Goal: Information Seeking & Learning: Learn about a topic

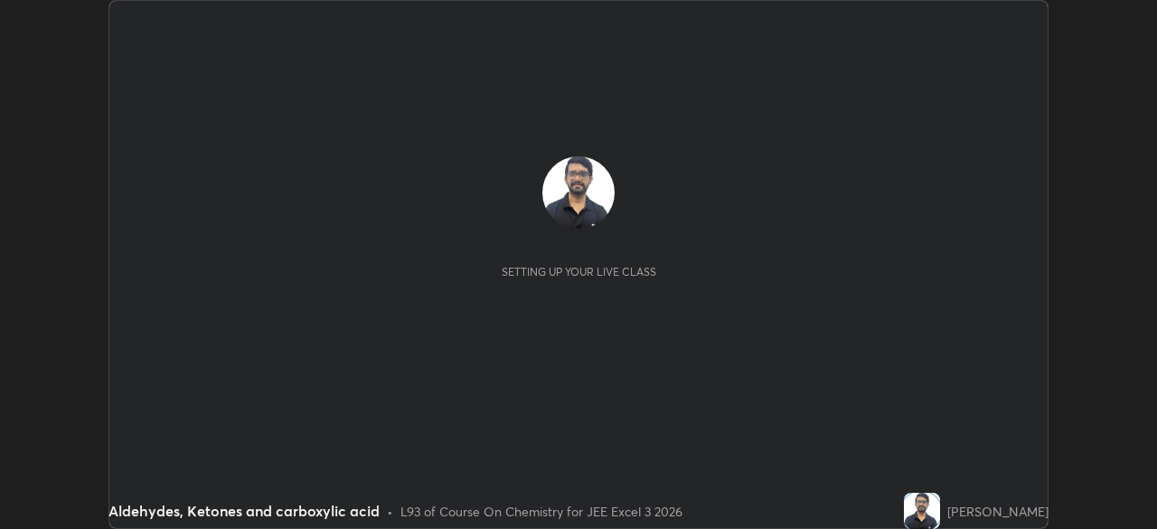
scroll to position [529, 1156]
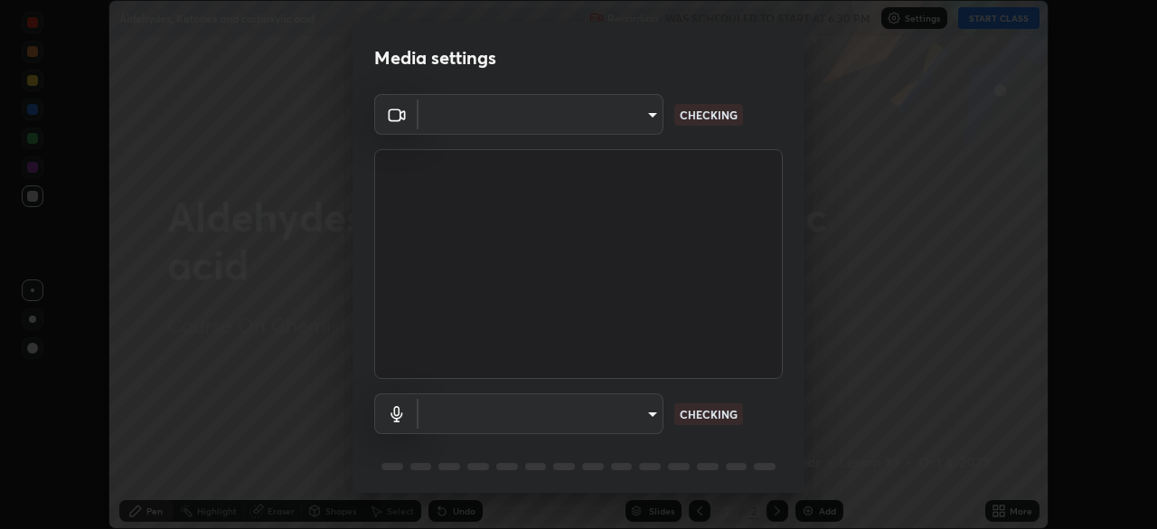
type input "b04d3f4aab0507a607fcb058103082b40897ea5b56942dd6fa8112f95d025699"
type input "communications"
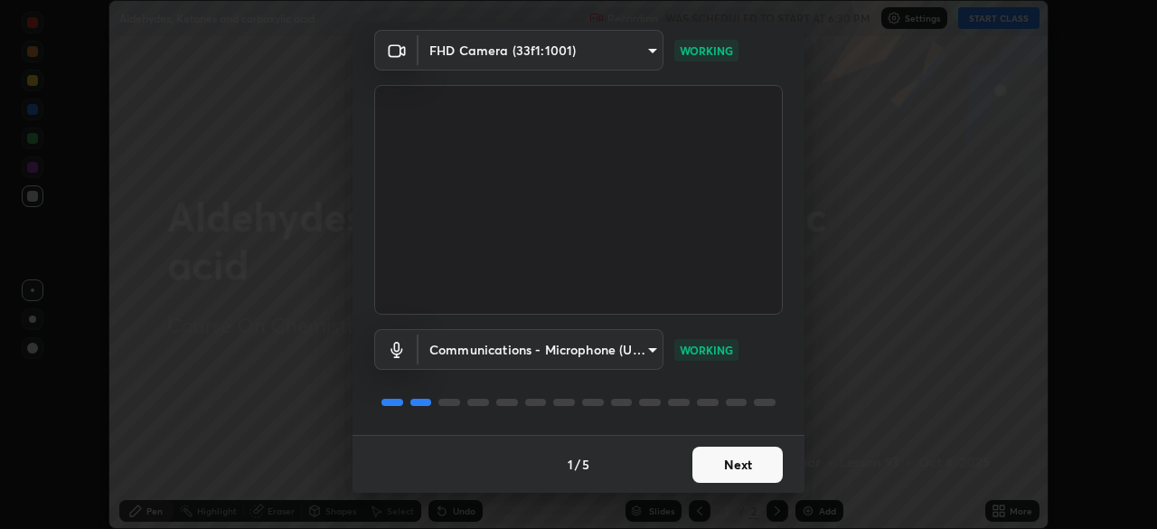
click at [730, 474] on button "Next" at bounding box center [737, 465] width 90 height 36
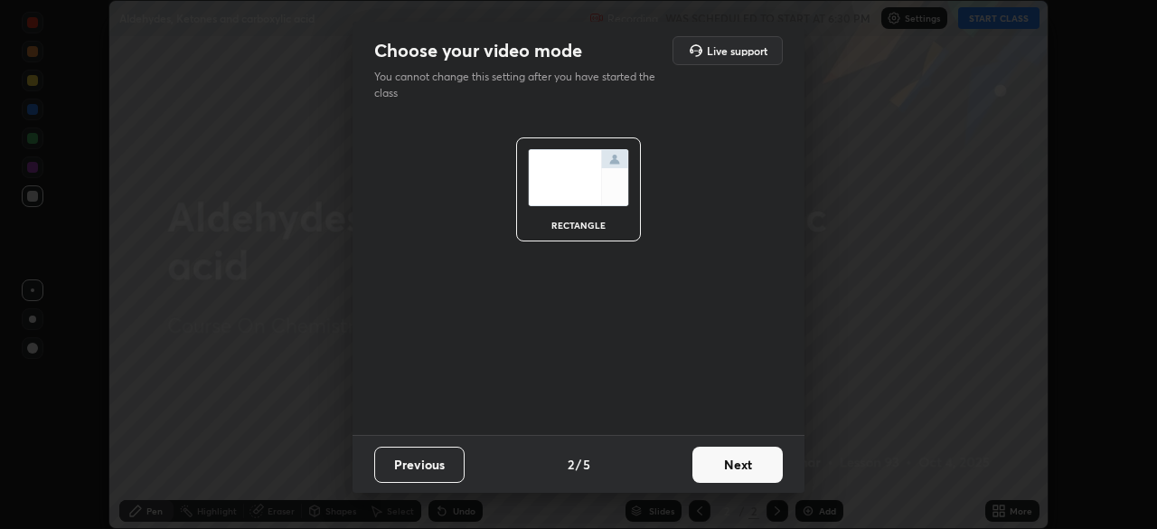
scroll to position [0, 0]
click at [727, 470] on button "Next" at bounding box center [737, 465] width 90 height 36
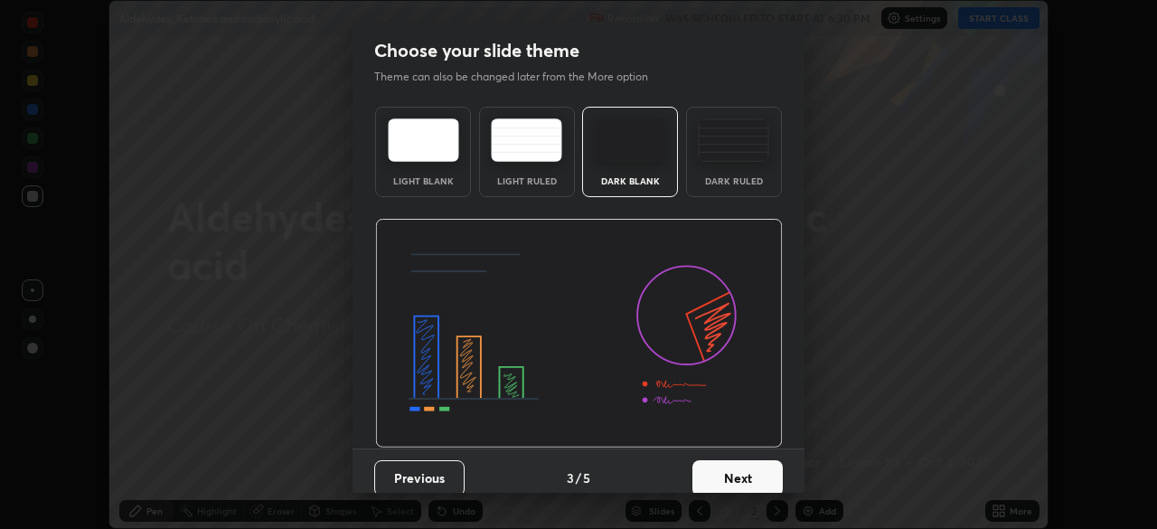
click at [720, 473] on button "Next" at bounding box center [737, 478] width 90 height 36
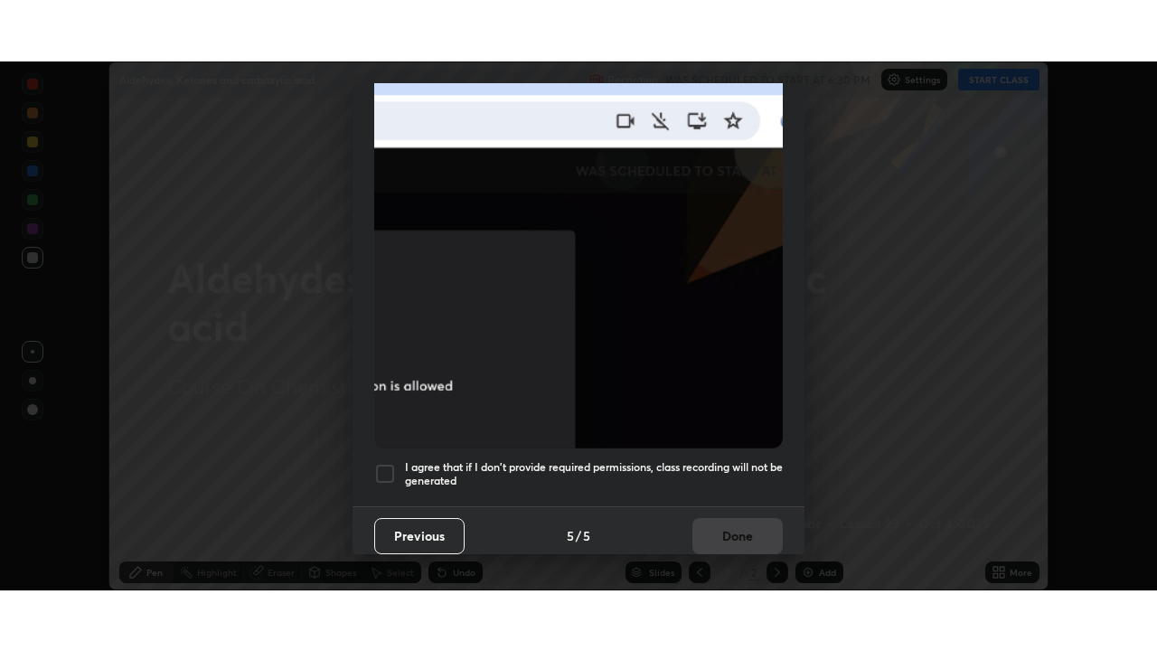
scroll to position [433, 0]
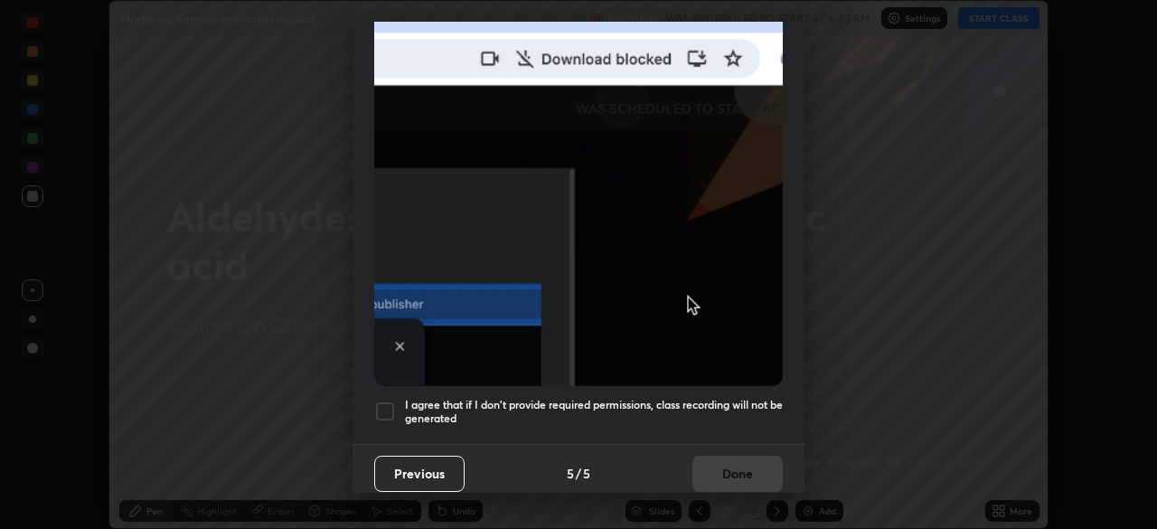
click at [389, 400] on div at bounding box center [385, 411] width 22 height 22
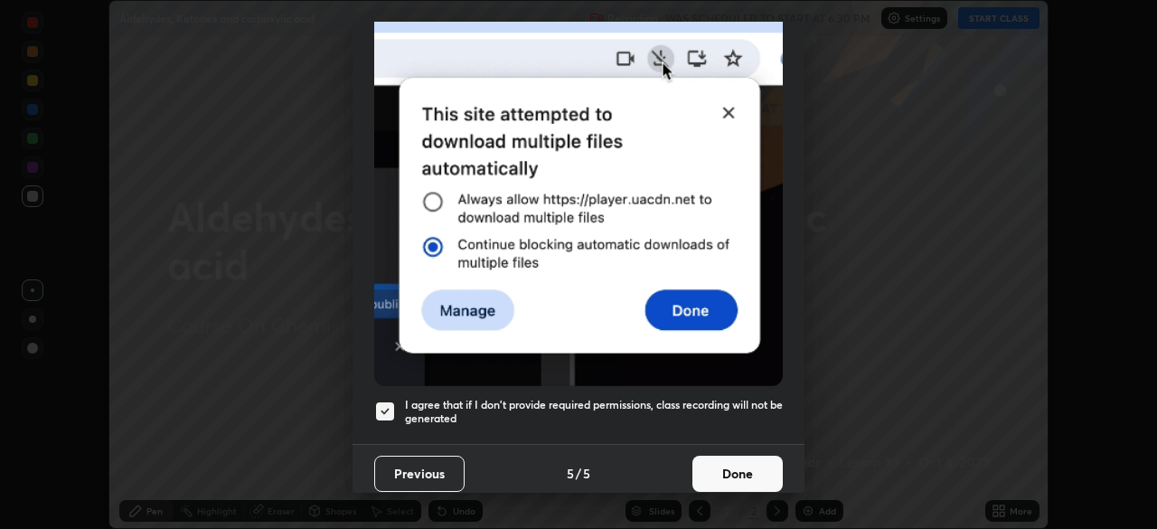
click at [712, 471] on button "Done" at bounding box center [737, 474] width 90 height 36
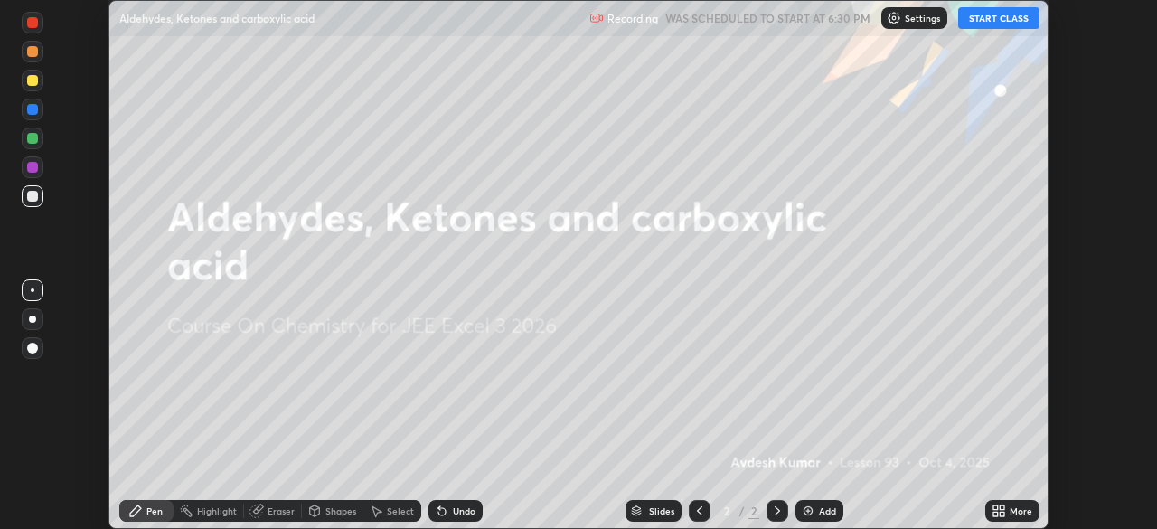
click at [1002, 513] on icon at bounding box center [1002, 514] width 5 height 5
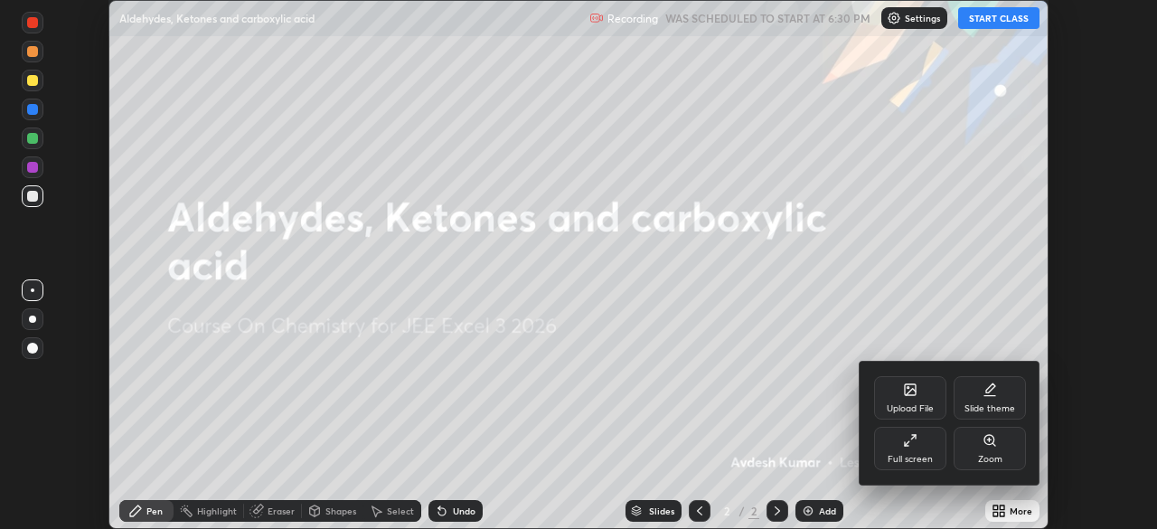
click at [908, 448] on div "Full screen" at bounding box center [910, 448] width 72 height 43
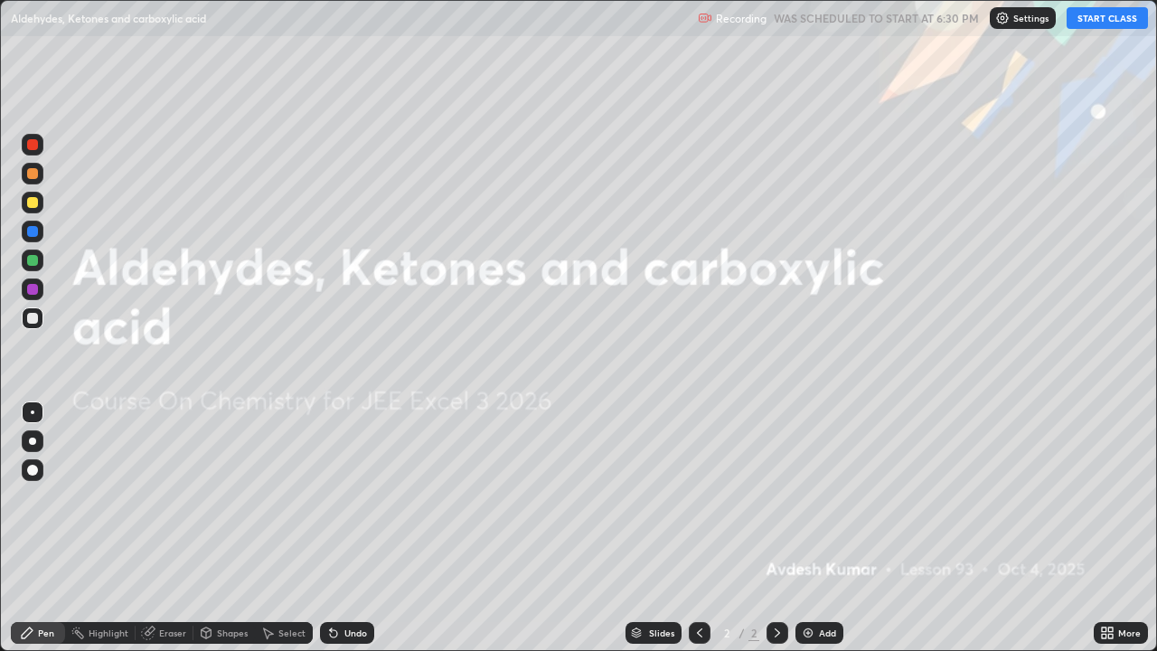
scroll to position [651, 1157]
click at [1111, 17] on button "START CLASS" at bounding box center [1107, 18] width 81 height 22
click at [33, 441] on div at bounding box center [32, 441] width 7 height 7
click at [814, 528] on img at bounding box center [808, 633] width 14 height 14
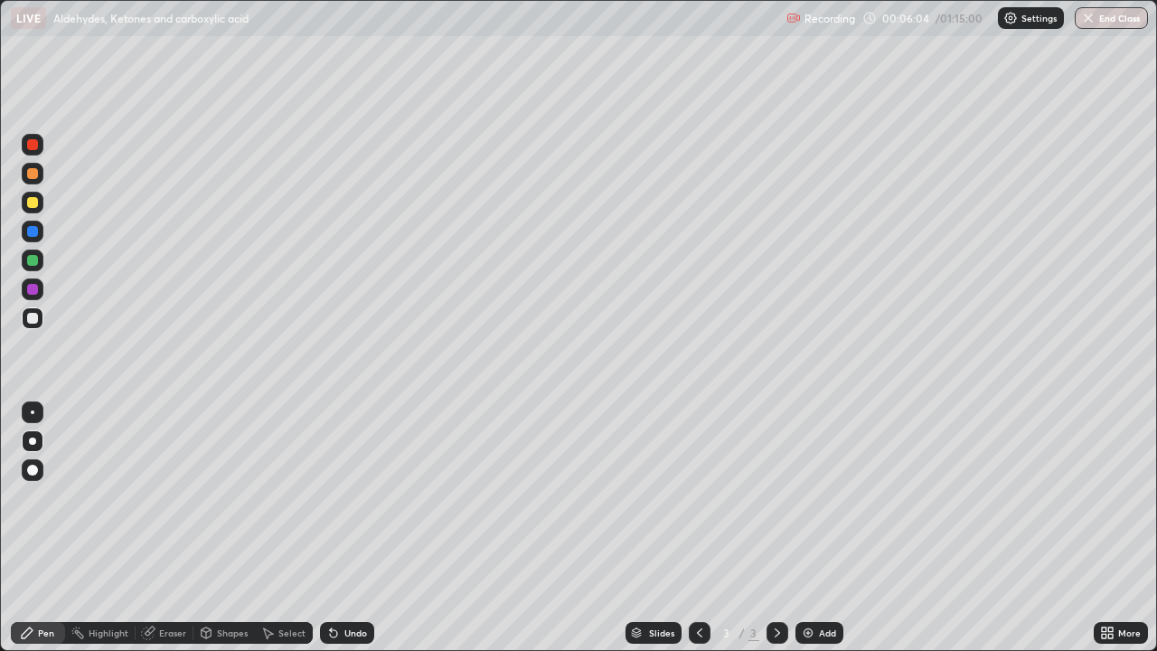
click at [344, 528] on div "Undo" at bounding box center [355, 632] width 23 height 9
click at [338, 528] on div "Undo" at bounding box center [347, 633] width 54 height 22
click at [213, 528] on div "Shapes" at bounding box center [223, 633] width 61 height 22
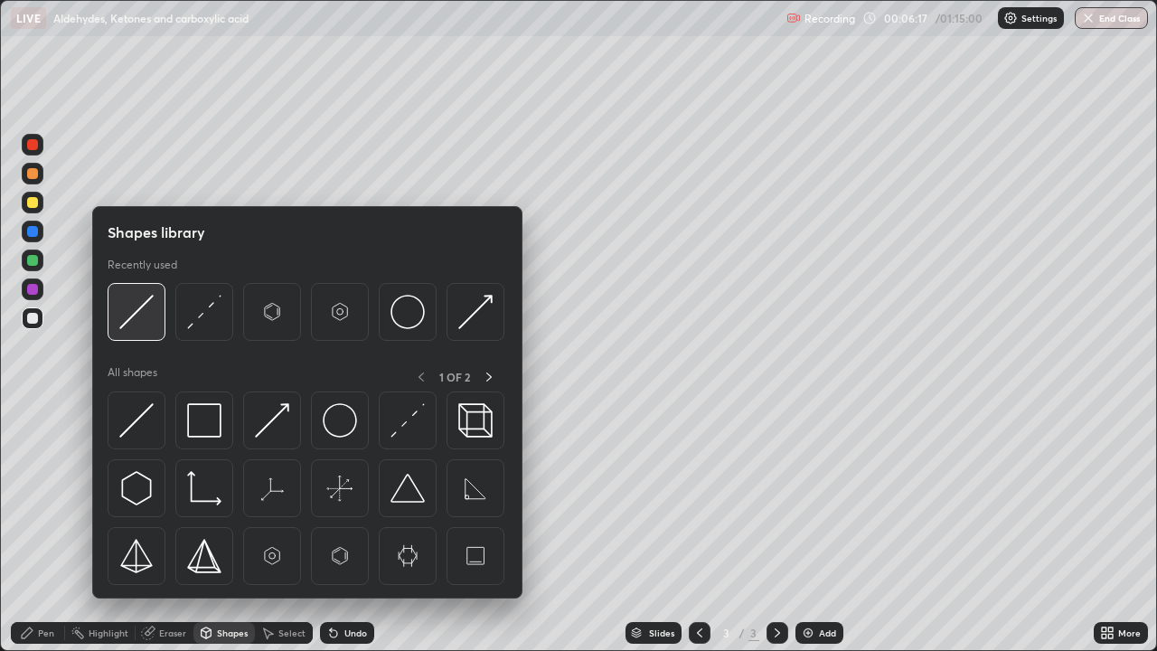
click at [148, 323] on img at bounding box center [136, 312] width 34 height 34
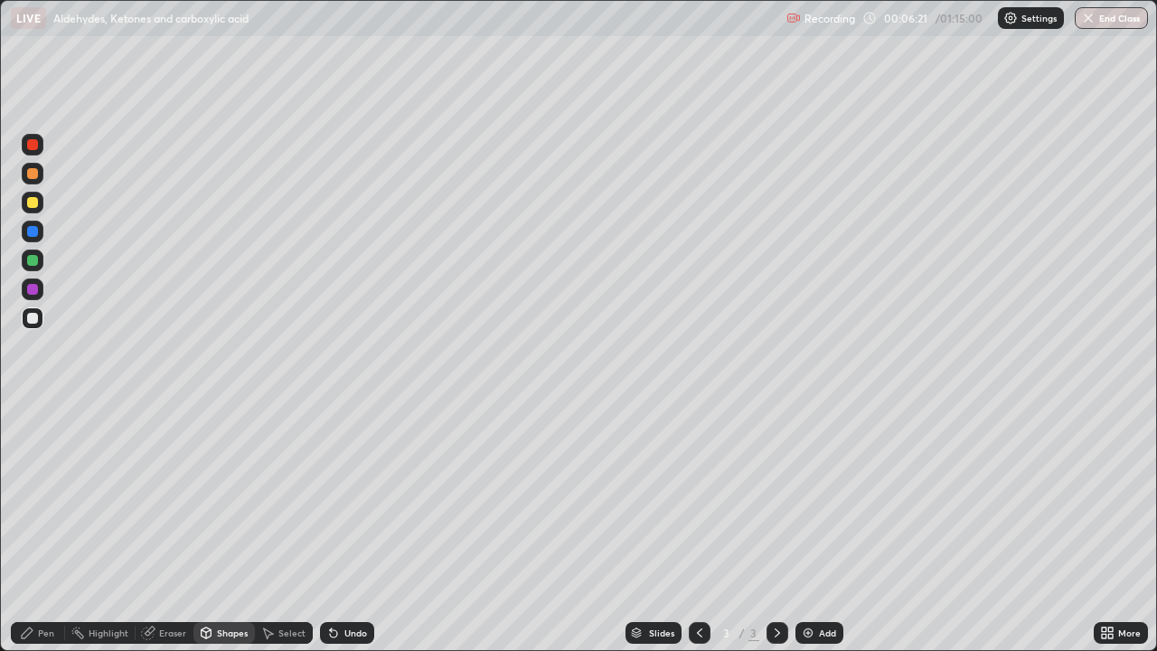
click at [29, 528] on icon at bounding box center [27, 633] width 14 height 14
click at [344, 528] on div "Undo" at bounding box center [355, 632] width 23 height 9
click at [345, 528] on div "Undo" at bounding box center [355, 632] width 23 height 9
click at [336, 528] on icon at bounding box center [333, 633] width 14 height 14
click at [352, 528] on div "Undo" at bounding box center [355, 632] width 23 height 9
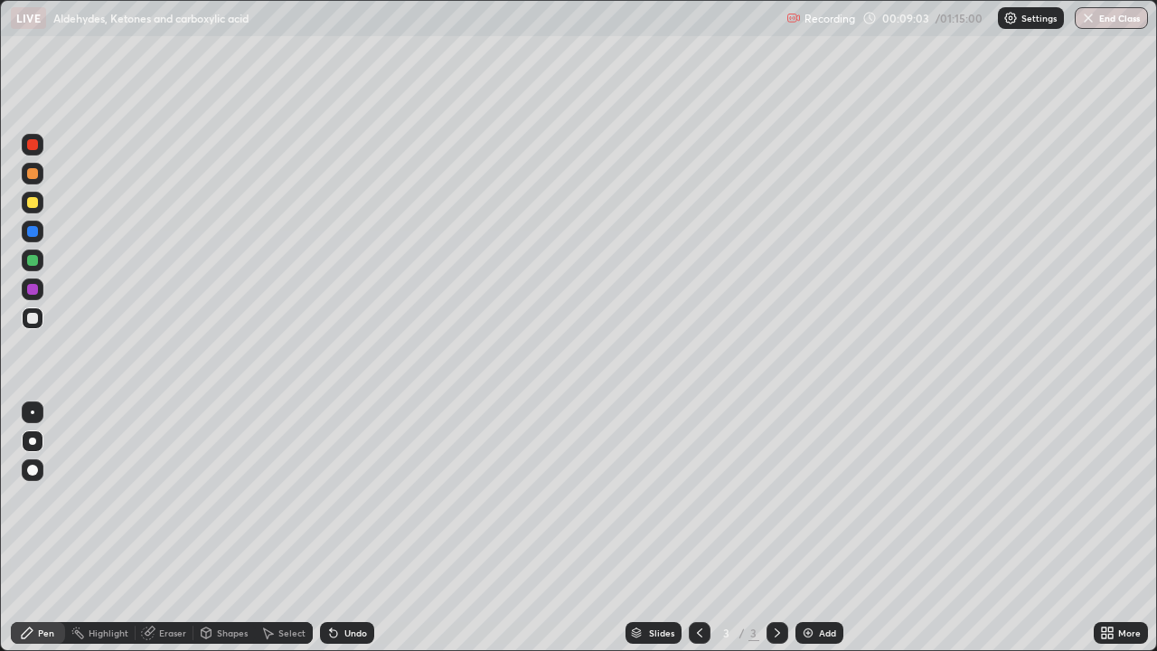
click at [347, 528] on div "Undo" at bounding box center [347, 633] width 54 height 22
click at [340, 528] on div "Undo" at bounding box center [347, 633] width 54 height 22
click at [33, 203] on div at bounding box center [32, 202] width 11 height 11
click at [350, 528] on div "Undo" at bounding box center [355, 632] width 23 height 9
click at [344, 528] on div "Undo" at bounding box center [355, 632] width 23 height 9
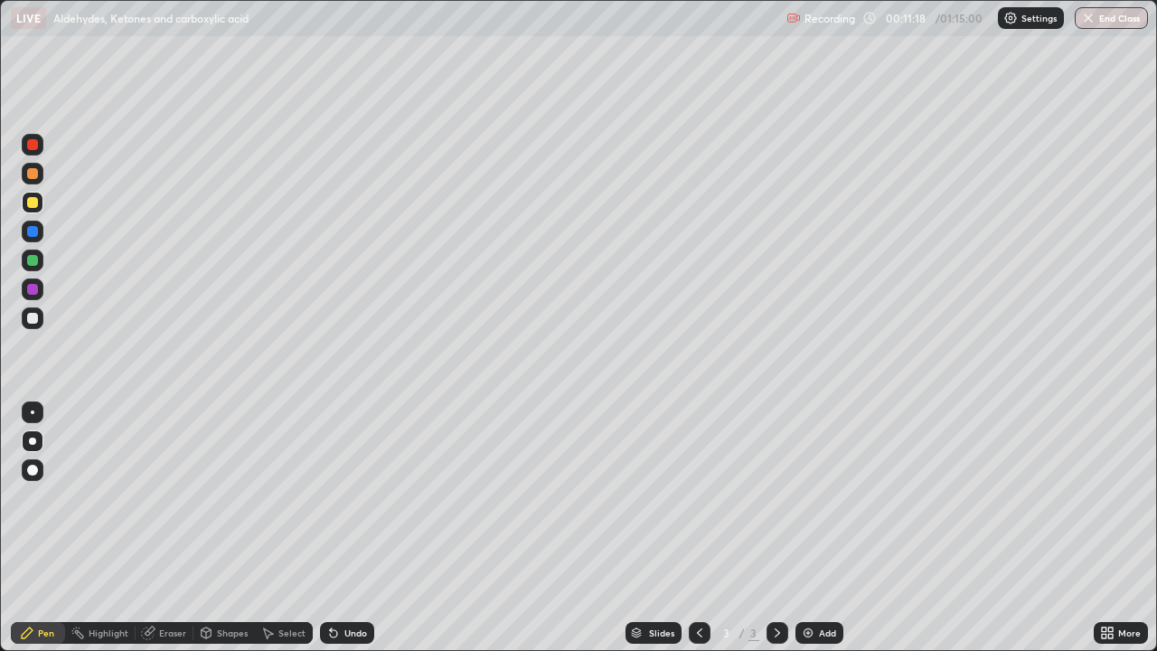
click at [31, 315] on div at bounding box center [32, 318] width 11 height 11
click at [813, 528] on img at bounding box center [808, 633] width 14 height 14
click at [333, 528] on icon at bounding box center [333, 633] width 7 height 7
click at [334, 528] on icon at bounding box center [333, 633] width 14 height 14
click at [348, 528] on div "Undo" at bounding box center [347, 633] width 54 height 22
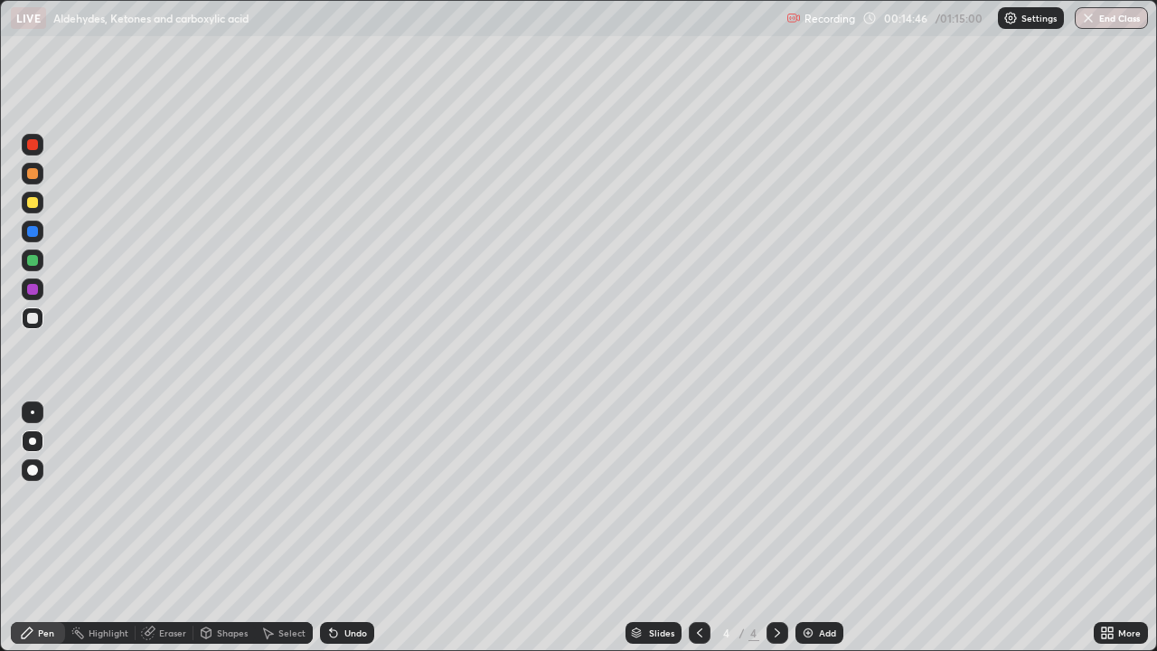
click at [27, 202] on div at bounding box center [32, 202] width 11 height 11
click at [353, 528] on div "Undo" at bounding box center [355, 632] width 23 height 9
click at [108, 528] on div "Highlight" at bounding box center [109, 632] width 40 height 9
click at [352, 528] on div "Undo" at bounding box center [347, 633] width 54 height 22
click at [331, 528] on icon at bounding box center [333, 633] width 7 height 7
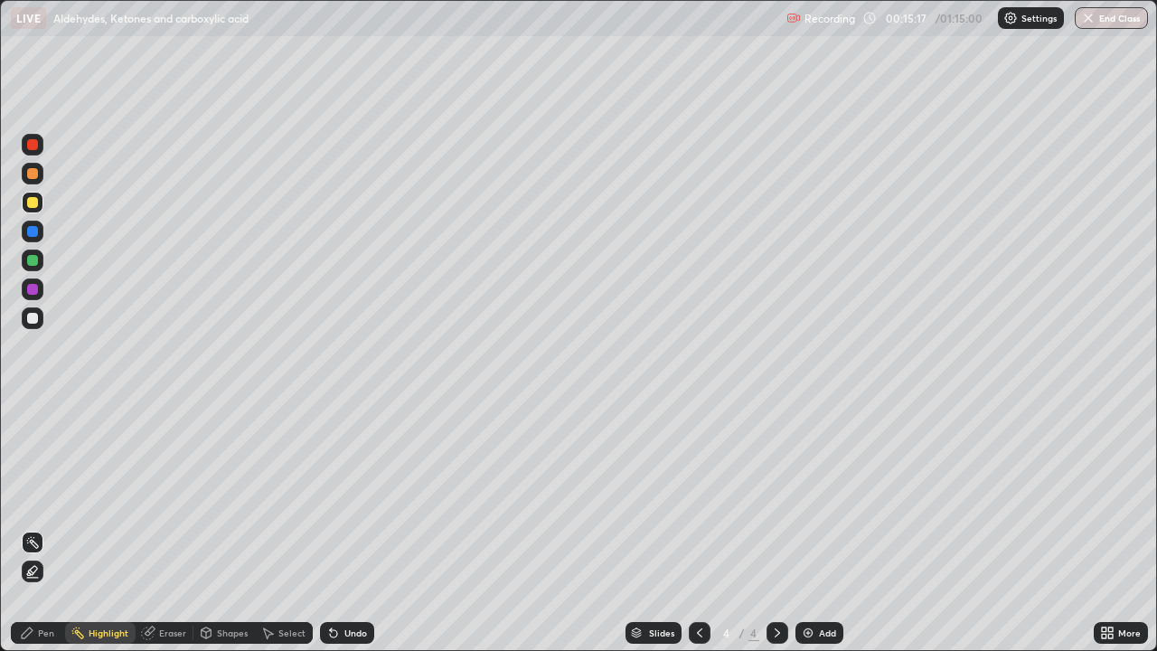
click at [42, 528] on div "Pen" at bounding box center [38, 633] width 54 height 22
click at [25, 320] on div at bounding box center [33, 318] width 22 height 22
click at [32, 144] on div at bounding box center [32, 144] width 11 height 11
click at [34, 319] on div at bounding box center [32, 318] width 11 height 11
click at [796, 528] on div "Add" at bounding box center [820, 633] width 48 height 22
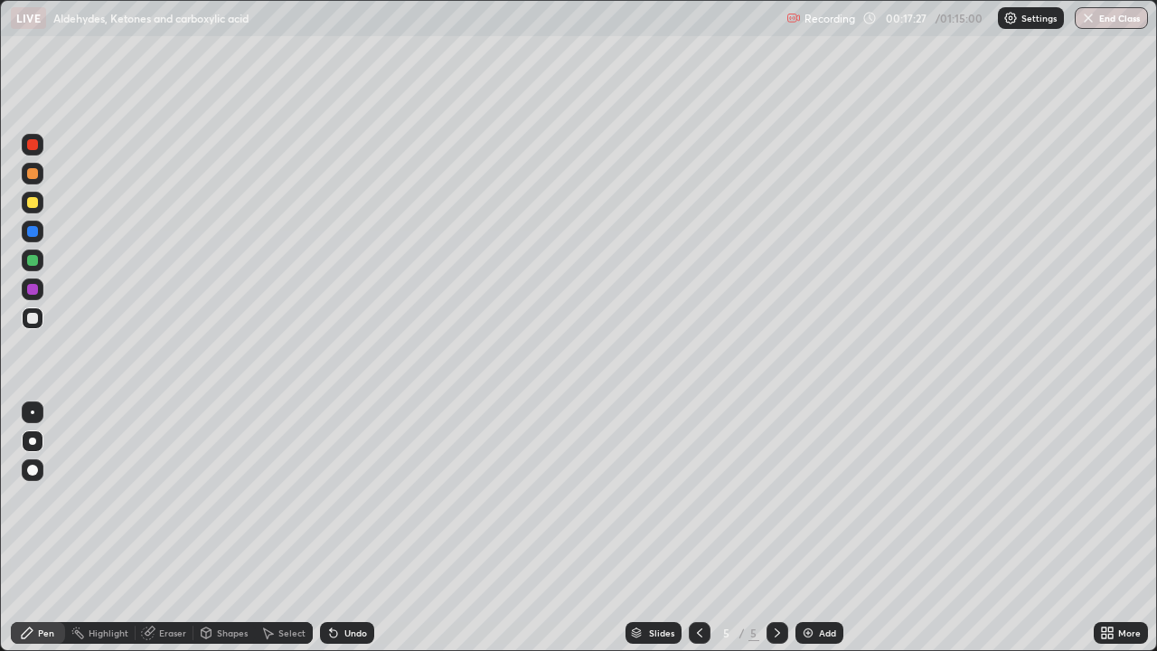
click at [41, 319] on div at bounding box center [33, 318] width 22 height 22
click at [28, 206] on div at bounding box center [32, 202] width 11 height 11
click at [340, 528] on div "Undo" at bounding box center [347, 633] width 54 height 22
click at [30, 319] on div at bounding box center [32, 318] width 11 height 11
click at [338, 528] on div "Undo" at bounding box center [347, 633] width 54 height 22
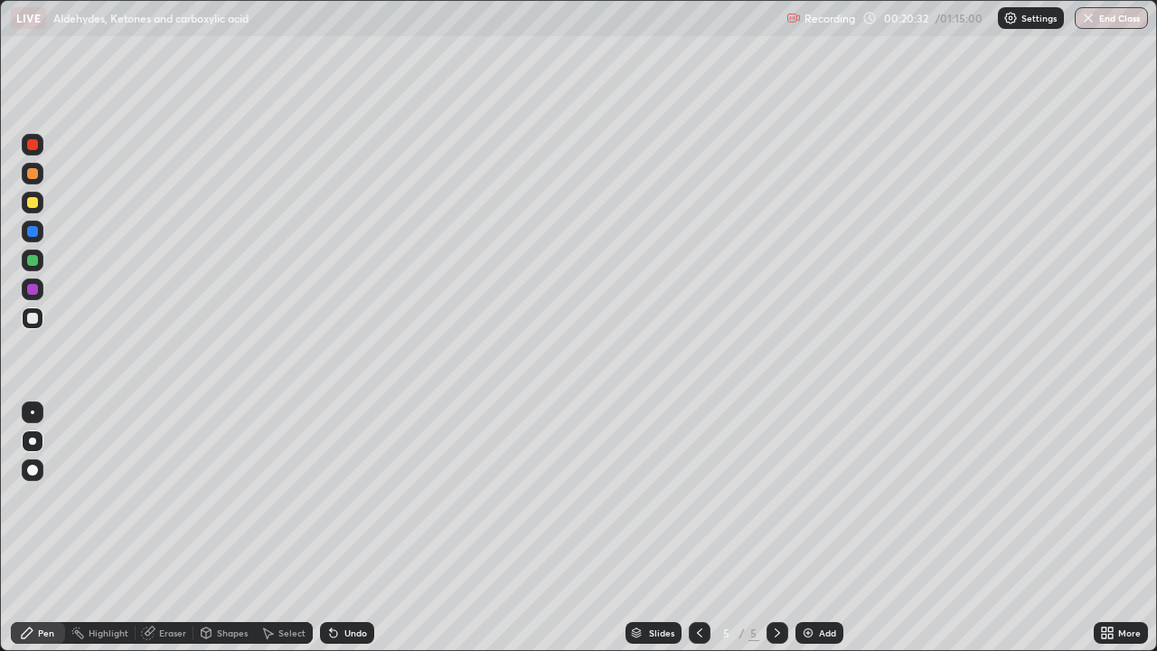
click at [31, 318] on div at bounding box center [32, 318] width 11 height 11
click at [811, 528] on img at bounding box center [808, 633] width 14 height 14
click at [32, 204] on div at bounding box center [32, 202] width 11 height 11
click at [31, 318] on div at bounding box center [32, 318] width 11 height 11
click at [344, 528] on div "Undo" at bounding box center [355, 632] width 23 height 9
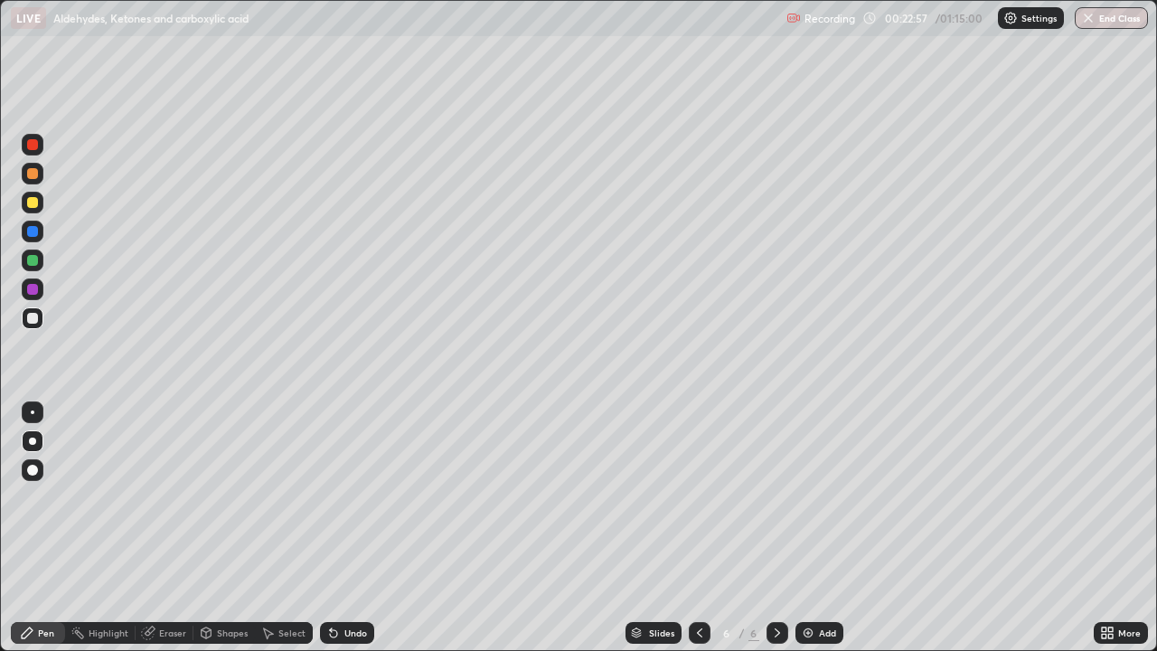
click at [36, 318] on div at bounding box center [32, 318] width 11 height 11
